Goal: Use online tool/utility: Utilize a website feature to perform a specific function

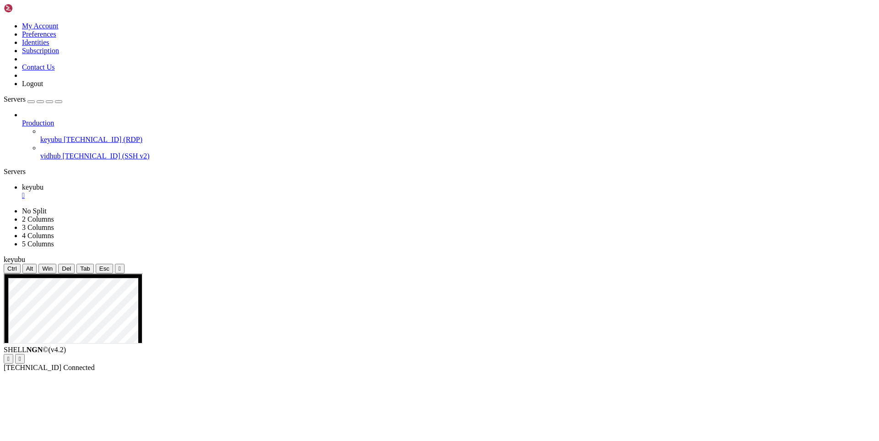
drag, startPoint x: 526, startPoint y: 535, endPoint x: 246, endPoint y: 538, distance: 280.2
drag, startPoint x: 720, startPoint y: 452, endPoint x: 412, endPoint y: 454, distance: 307.2
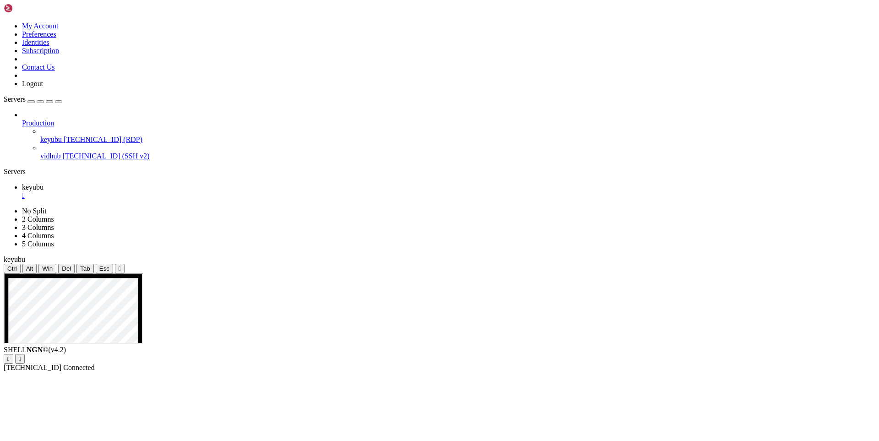
drag, startPoint x: 619, startPoint y: 602, endPoint x: 439, endPoint y: 547, distance: 189.1
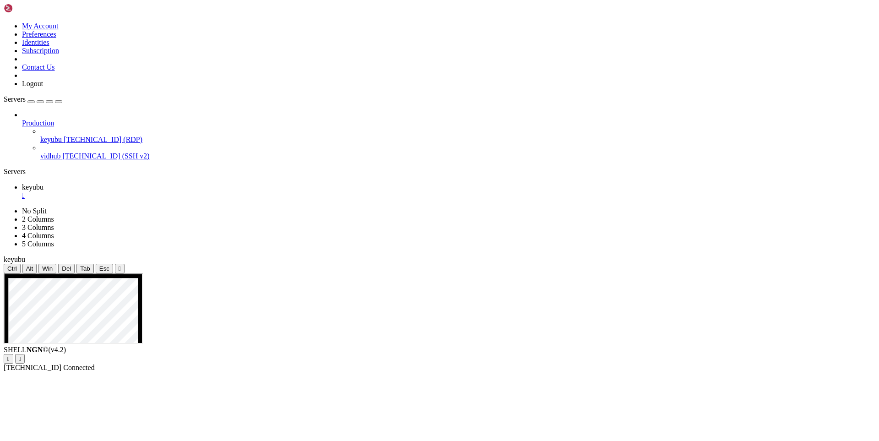
drag, startPoint x: 720, startPoint y: 595, endPoint x: 135, endPoint y: 480, distance: 595.3
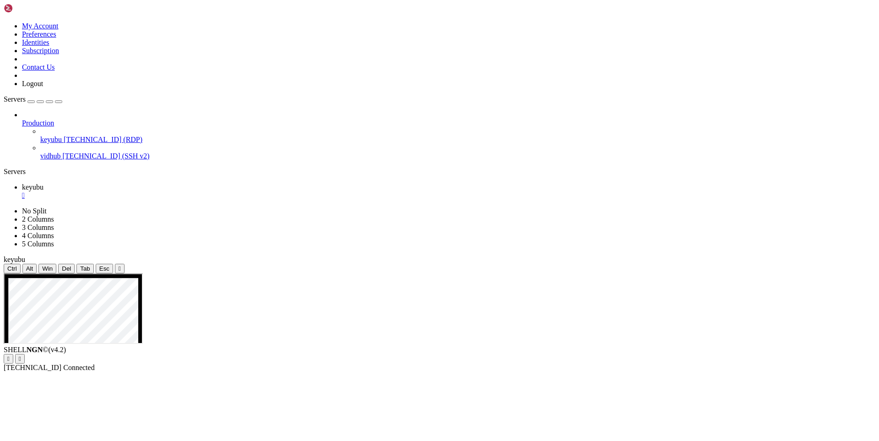
drag, startPoint x: 520, startPoint y: 521, endPoint x: 250, endPoint y: 518, distance: 269.2
drag, startPoint x: 513, startPoint y: 478, endPoint x: 255, endPoint y: 474, distance: 257.3
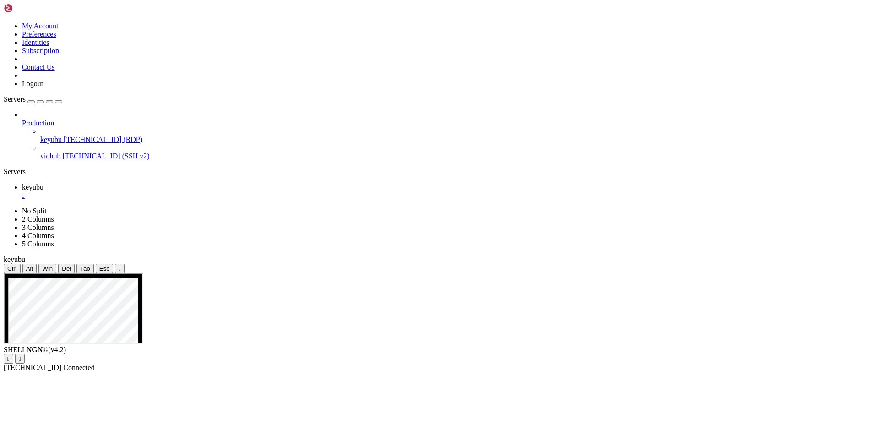
drag, startPoint x: 436, startPoint y: 502, endPoint x: 132, endPoint y: 502, distance: 304.0
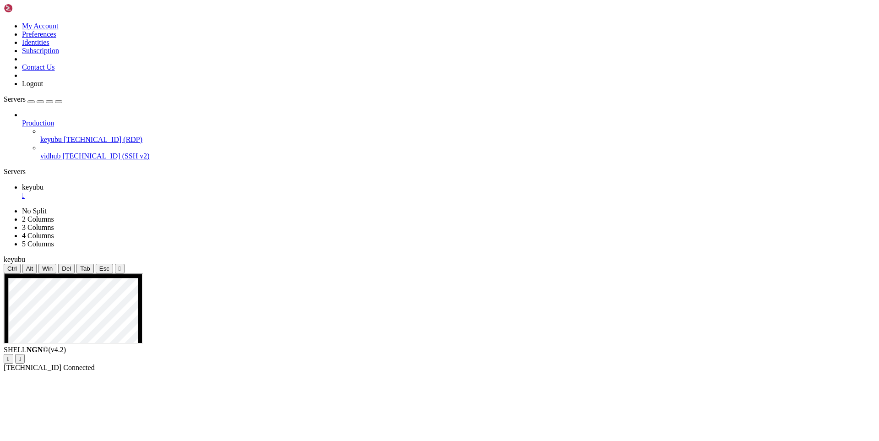
click at [807, 183] on ul "keyubu " at bounding box center [440, 191] width 872 height 16
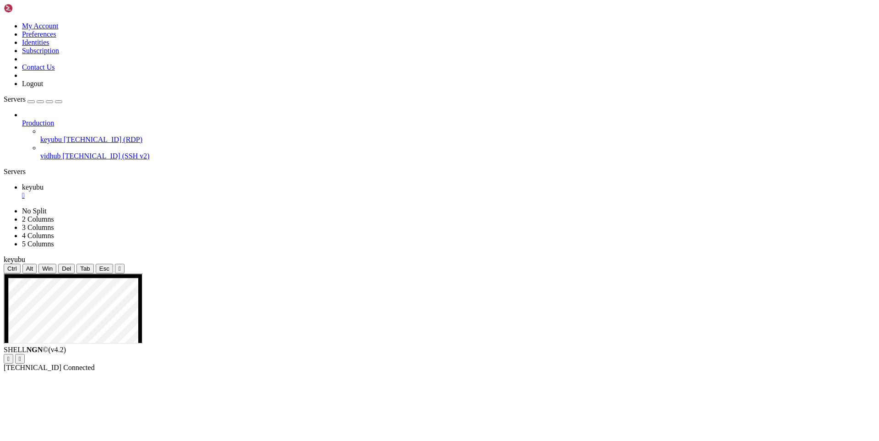
drag, startPoint x: 344, startPoint y: 592, endPoint x: 137, endPoint y: 509, distance: 222.8
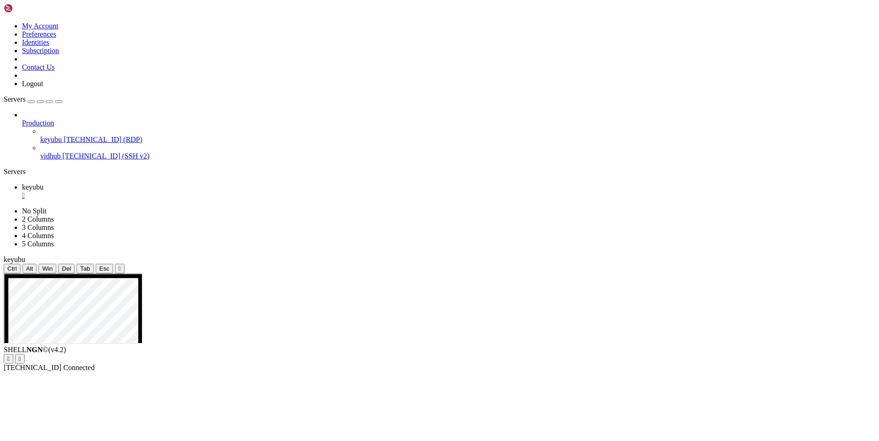
drag, startPoint x: 266, startPoint y: 594, endPoint x: 151, endPoint y: 443, distance: 189.8
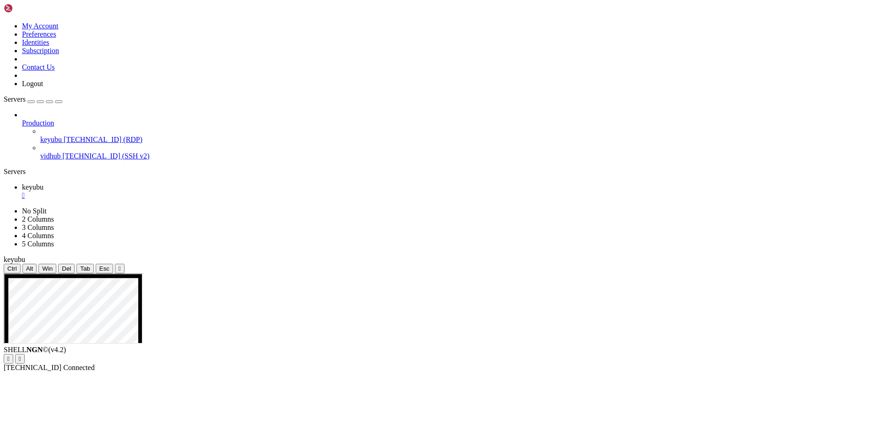
drag, startPoint x: 121, startPoint y: 418, endPoint x: 184, endPoint y: 418, distance: 62.3
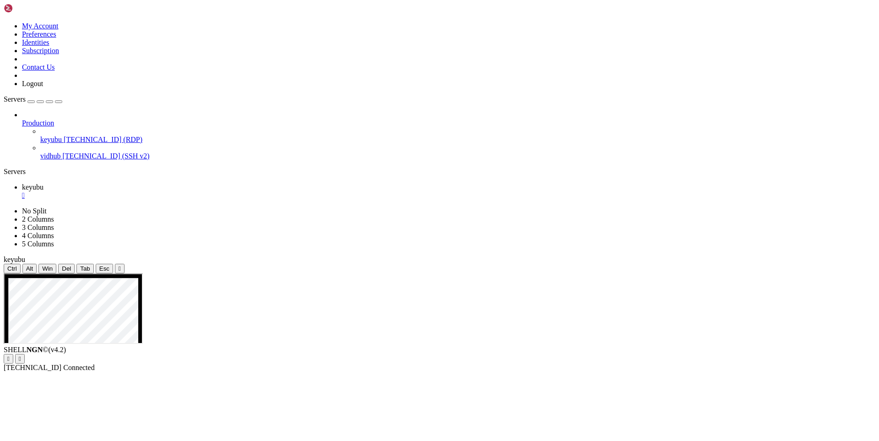
drag, startPoint x: 450, startPoint y: 456, endPoint x: 255, endPoint y: 450, distance: 195.5
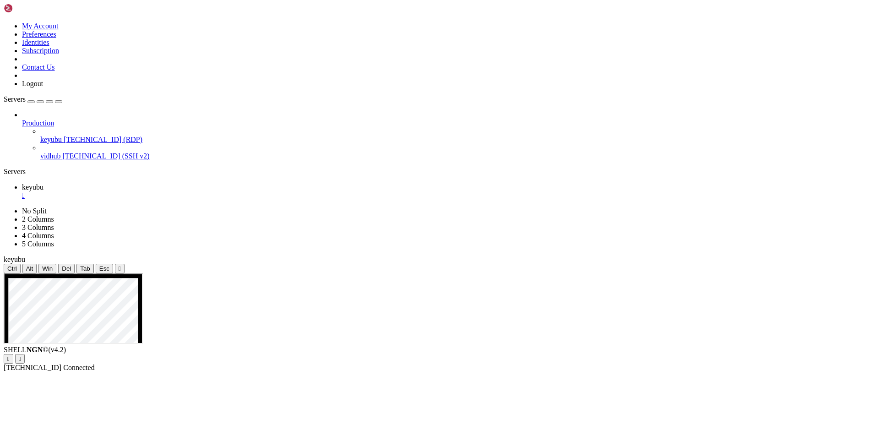
drag, startPoint x: 542, startPoint y: 439, endPoint x: 245, endPoint y: 438, distance: 297.1
